Goal: Task Accomplishment & Management: Use online tool/utility

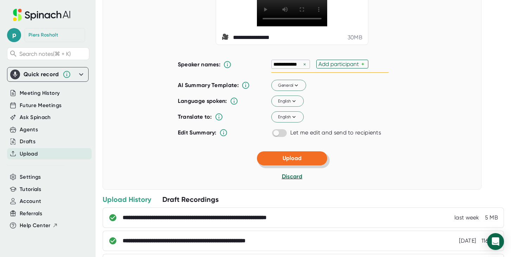
click at [287, 162] on span "Upload" at bounding box center [291, 158] width 19 height 7
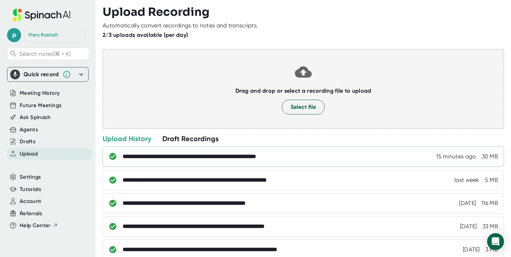
click at [203, 159] on div "**********" at bounding box center [209, 156] width 172 height 7
